Goal: Transaction & Acquisition: Purchase product/service

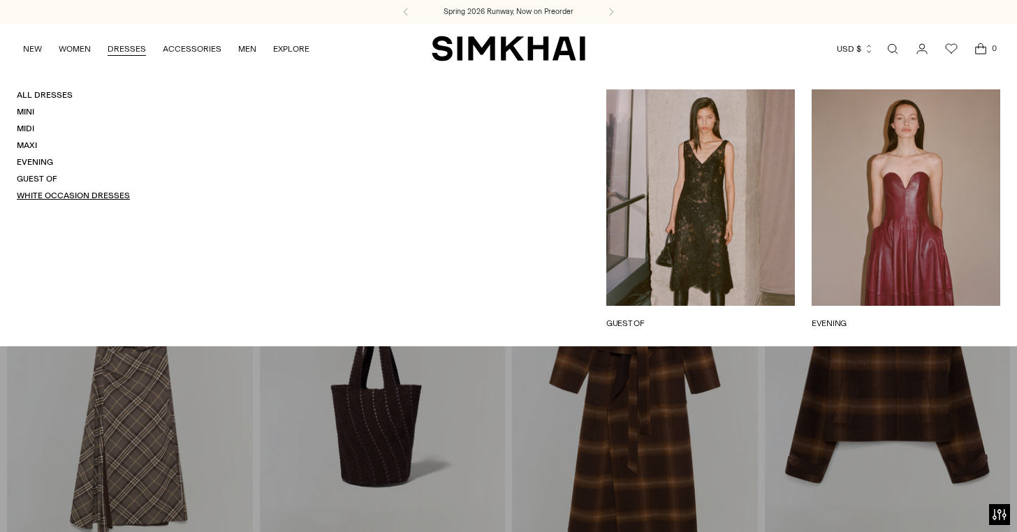
click at [72, 199] on link "White Occasion Dresses" at bounding box center [73, 196] width 113 height 10
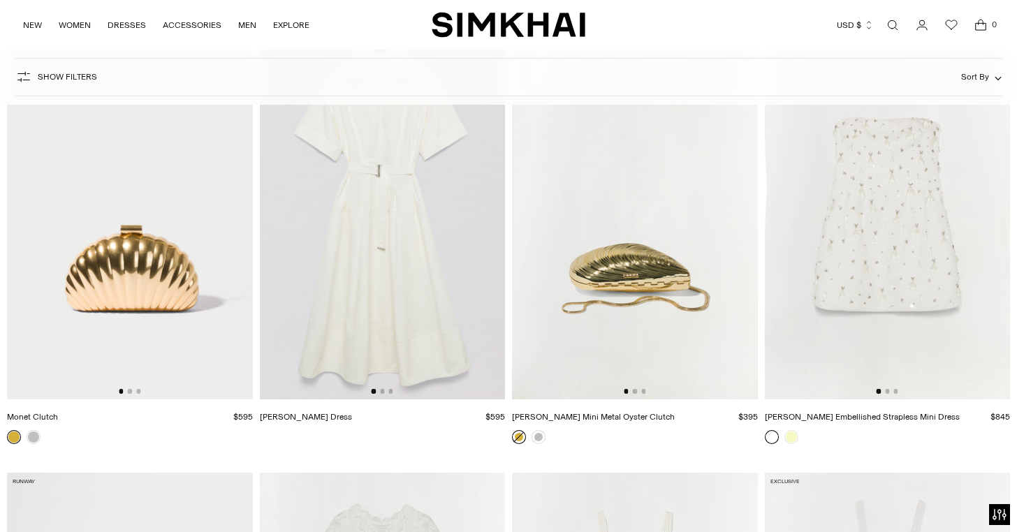
scroll to position [6267, 0]
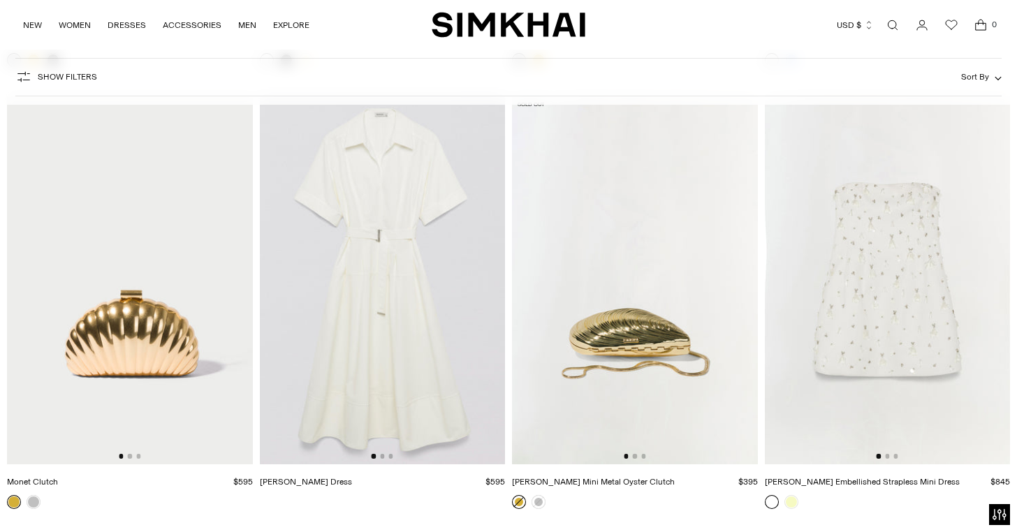
click at [365, 263] on img at bounding box center [383, 280] width 246 height 368
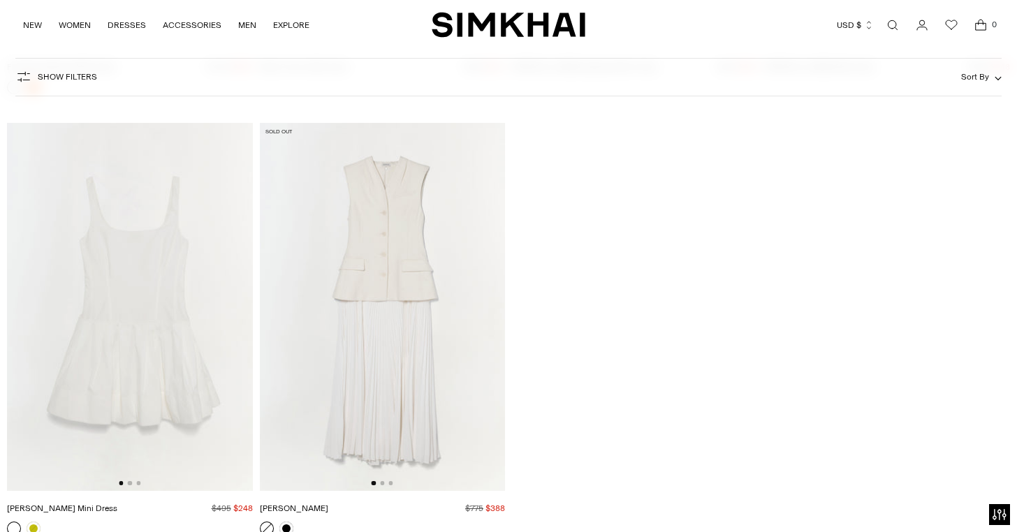
scroll to position [7637, 0]
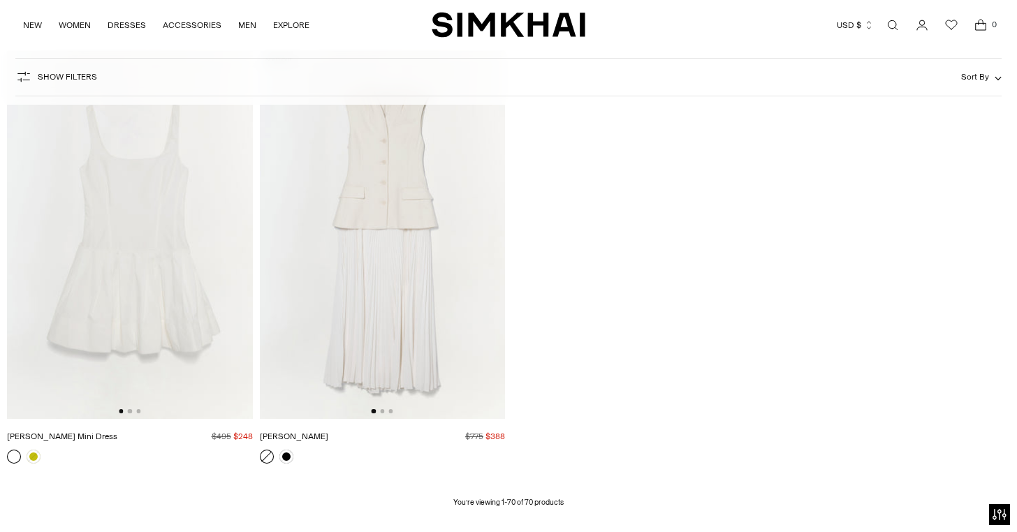
click at [410, 274] on img at bounding box center [383, 235] width 246 height 368
